Goal: Task Accomplishment & Management: Complete application form

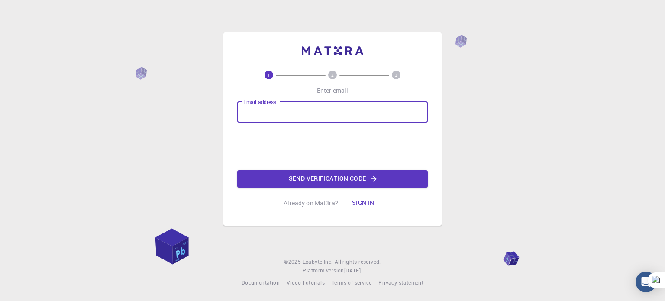
click at [293, 114] on input "Email address" at bounding box center [332, 112] width 190 height 21
type input "[EMAIL_ADDRESS][DOMAIN_NAME]"
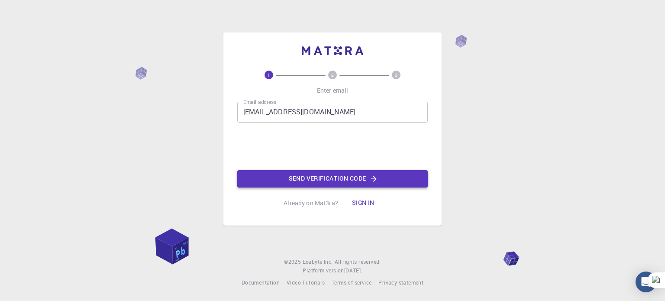
click at [283, 177] on button "Send verification code" at bounding box center [332, 178] width 190 height 17
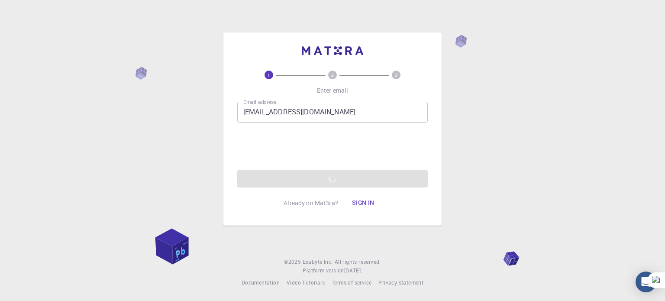
click at [283, 177] on div "Email address [EMAIL_ADDRESS][DOMAIN_NAME] Email address 0cAFcWeA6jFGbvoLYpO3bv…" at bounding box center [332, 145] width 190 height 86
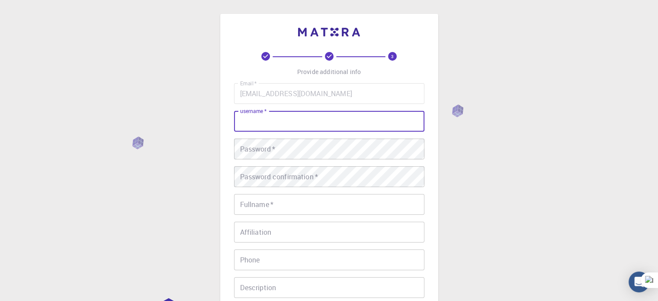
click at [310, 127] on input "username   *" at bounding box center [329, 121] width 190 height 21
type input "Siri"
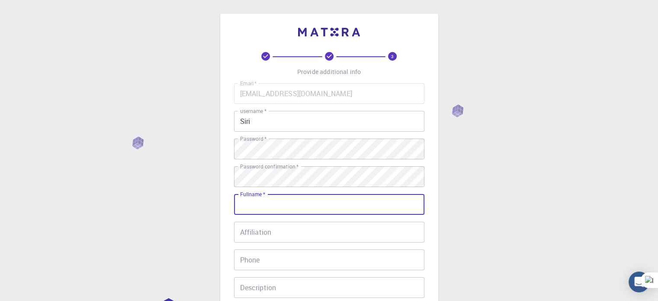
click at [281, 207] on input "Fullname   *" at bounding box center [329, 204] width 190 height 21
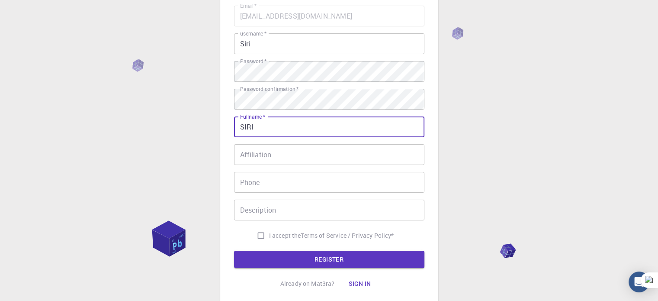
scroll to position [78, 0]
type input "SIRI"
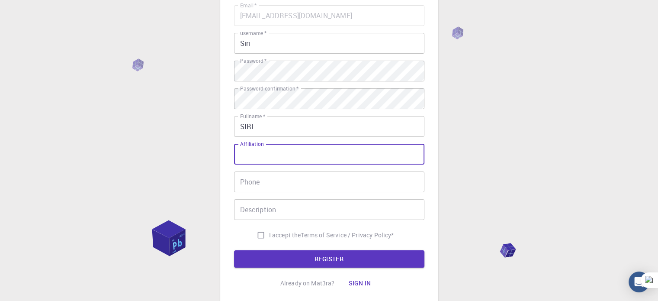
click at [285, 150] on input "Affiliation" at bounding box center [329, 154] width 190 height 21
click at [255, 238] on input "I accept the Terms of Service / Privacy Policy *" at bounding box center [261, 235] width 16 height 16
checkbox input "true"
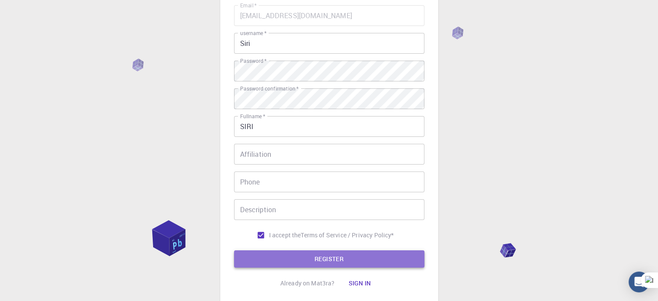
click at [279, 259] on button "REGISTER" at bounding box center [329, 258] width 190 height 17
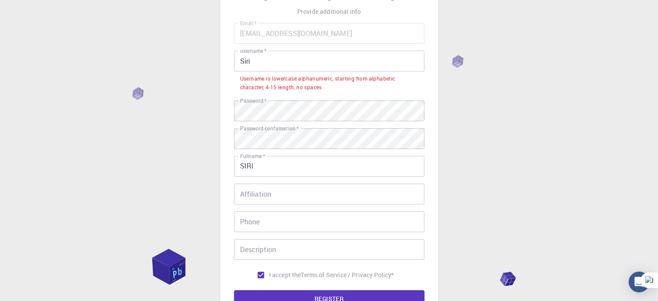
scroll to position [60, 0]
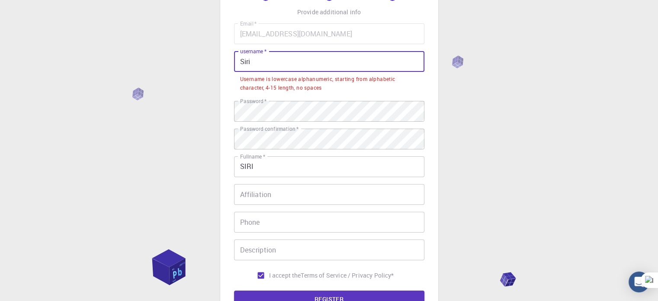
click at [305, 60] on input "Siri" at bounding box center [329, 61] width 190 height 21
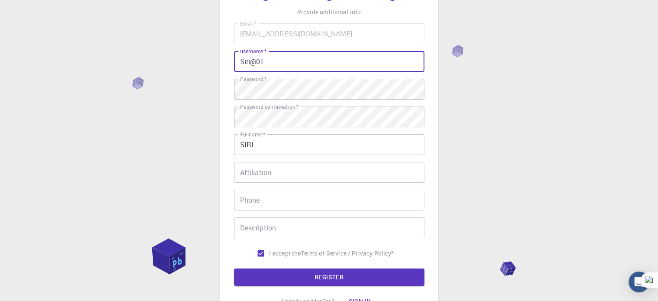
click at [234, 268] on button "REGISTER" at bounding box center [329, 276] width 190 height 17
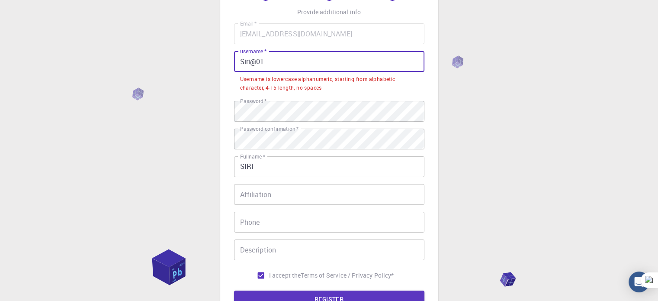
click at [255, 62] on input "Siri@01" at bounding box center [329, 61] width 190 height 21
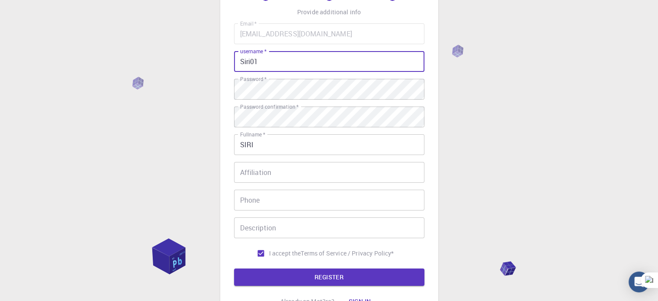
click at [255, 62] on input "Siri01" at bounding box center [329, 61] width 190 height 21
click at [234, 268] on button "REGISTER" at bounding box center [329, 276] width 190 height 17
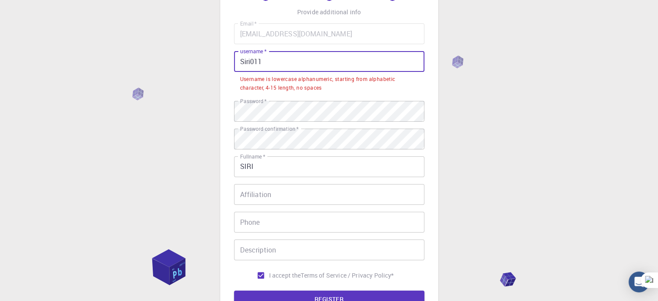
click at [243, 58] on input "Siri011" at bounding box center [329, 61] width 190 height 21
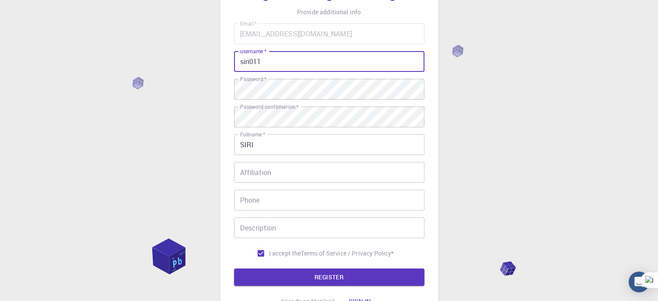
click at [248, 59] on input "siri011" at bounding box center [329, 61] width 190 height 21
click at [234, 268] on button "REGISTER" at bounding box center [329, 276] width 190 height 17
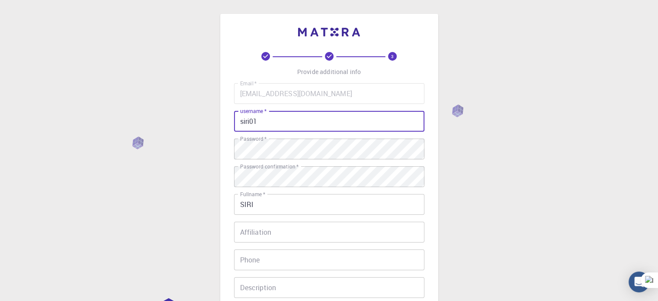
scroll to position [139, 0]
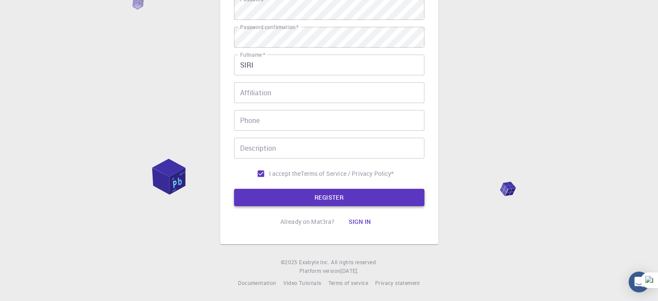
type input "siri01"
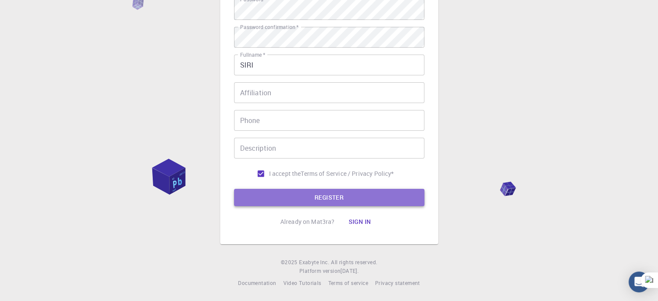
click at [298, 199] on button "REGISTER" at bounding box center [329, 197] width 190 height 17
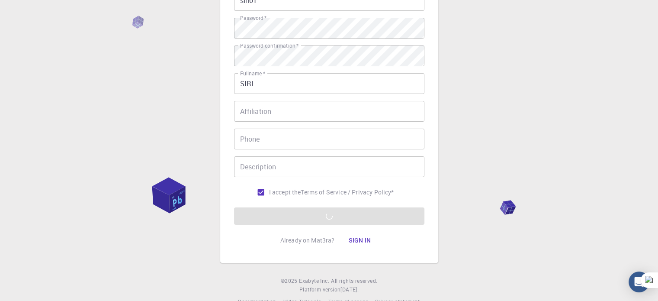
scroll to position [122, 0]
click at [283, 206] on form "Email   * [EMAIL_ADDRESS][DOMAIN_NAME] Email   * username   * siri01 username  …" at bounding box center [329, 92] width 190 height 262
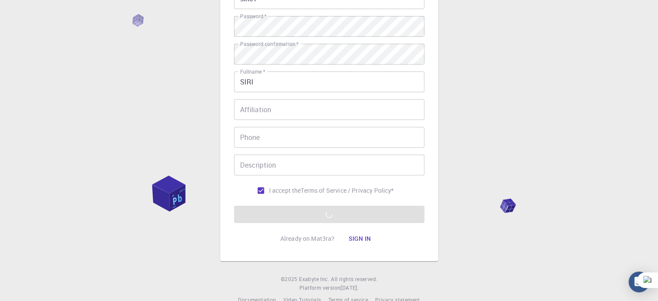
click at [305, 209] on form "Email   * [EMAIL_ADDRESS][DOMAIN_NAME] Email   * username   * siri01 username  …" at bounding box center [329, 92] width 190 height 262
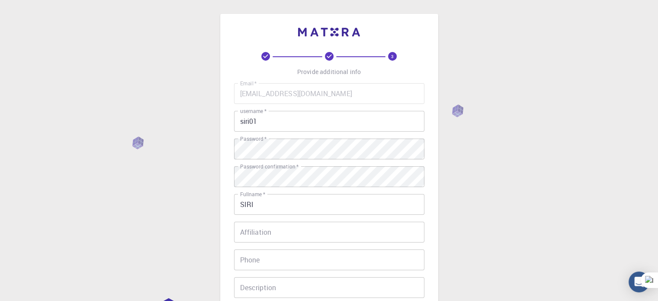
scroll to position [139, 0]
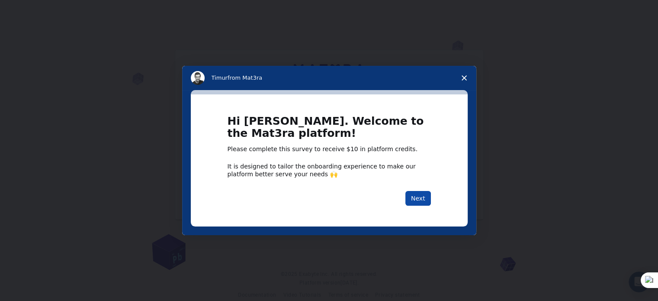
click at [424, 196] on button "Next" at bounding box center [418, 198] width 26 height 15
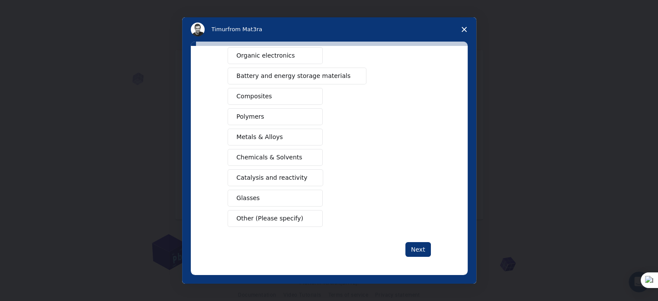
scroll to position [12, 0]
click at [274, 216] on span "Other (Please specify)" at bounding box center [270, 218] width 67 height 9
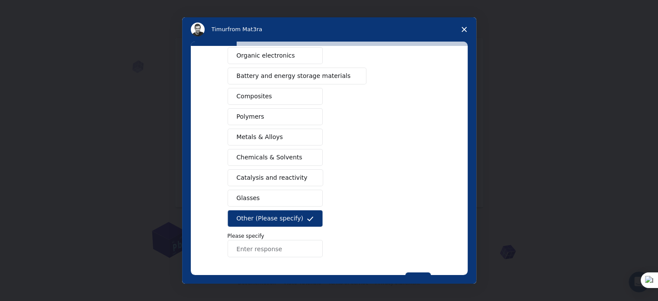
click at [257, 248] on input "Enter response" at bounding box center [275, 248] width 95 height 17
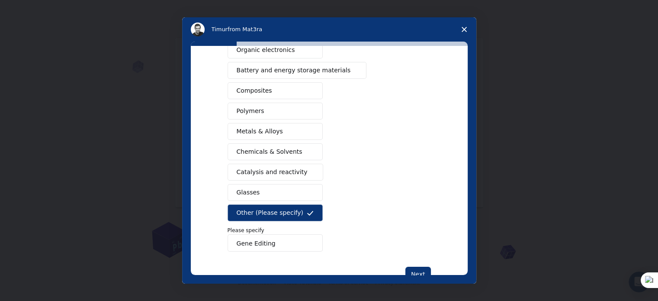
scroll to position [145, 0]
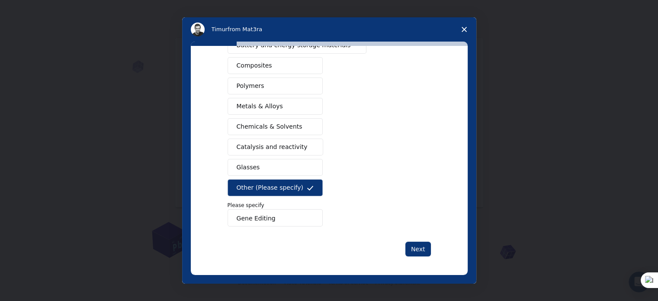
type input "Gene Editing"
click at [414, 241] on div "Next" at bounding box center [329, 248] width 203 height 15
click at [414, 250] on button "Next" at bounding box center [418, 248] width 26 height 15
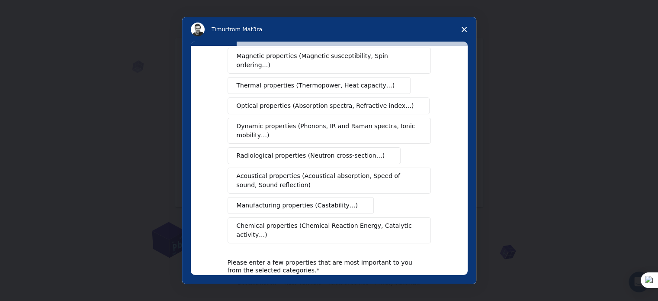
scroll to position [132, 0]
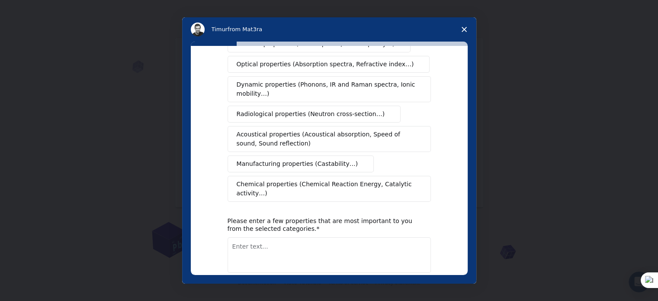
click at [309, 237] on textarea "Enter text..." at bounding box center [329, 254] width 203 height 35
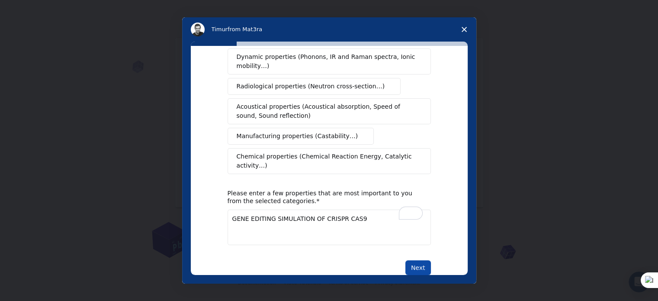
type textarea "GENE EDITING SIMULATION OF CRISPR CAS9"
click at [423, 260] on button "Next" at bounding box center [418, 267] width 26 height 15
click at [416, 260] on button "Next" at bounding box center [418, 267] width 26 height 15
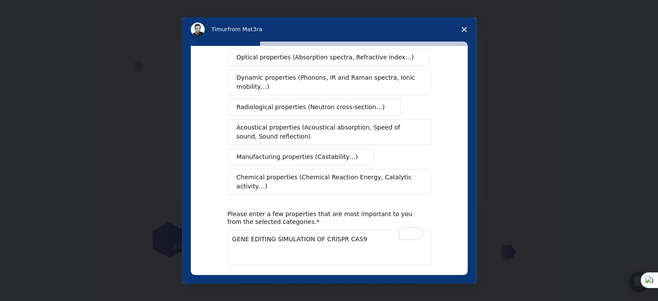
scroll to position [0, 0]
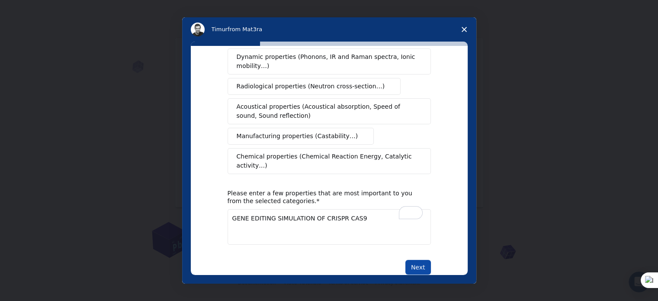
click at [415, 260] on button "Next" at bounding box center [418, 267] width 26 height 15
click at [308, 189] on div "Please enter a few properties that are most important to you from the selected …" at bounding box center [323, 197] width 190 height 16
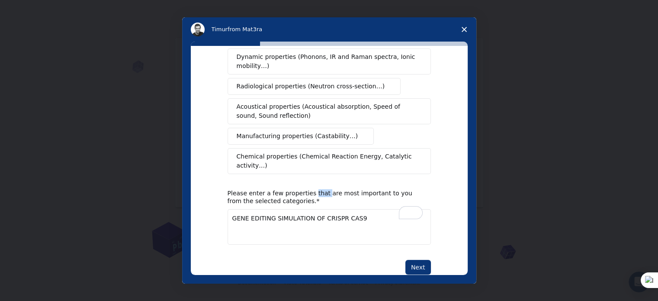
click at [308, 189] on div "Please enter a few properties that are most important to you from the selected …" at bounding box center [323, 197] width 190 height 16
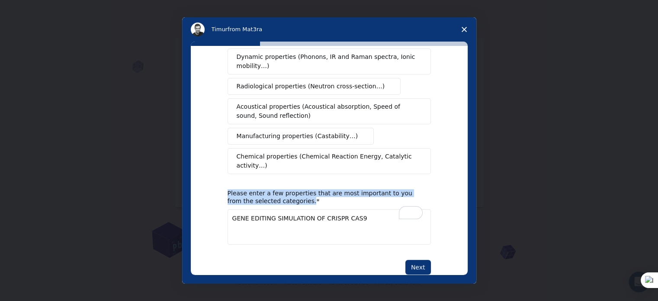
click at [308, 189] on div "Please enter a few properties that are most important to you from the selected …" at bounding box center [323, 197] width 190 height 16
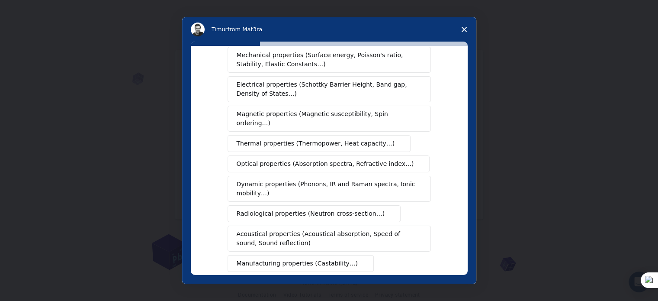
click at [462, 25] on span "Close survey" at bounding box center [464, 29] width 24 height 24
